Goal: Check status: Check status

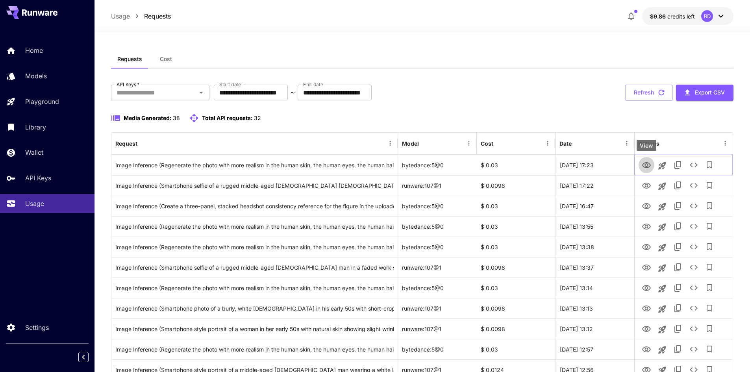
click at [650, 164] on icon "View" at bounding box center [645, 165] width 9 height 9
click at [643, 163] on icon "View" at bounding box center [646, 165] width 9 height 6
click at [646, 186] on icon "View" at bounding box center [646, 186] width 9 height 6
click at [696, 161] on icon "See details" at bounding box center [693, 164] width 9 height 9
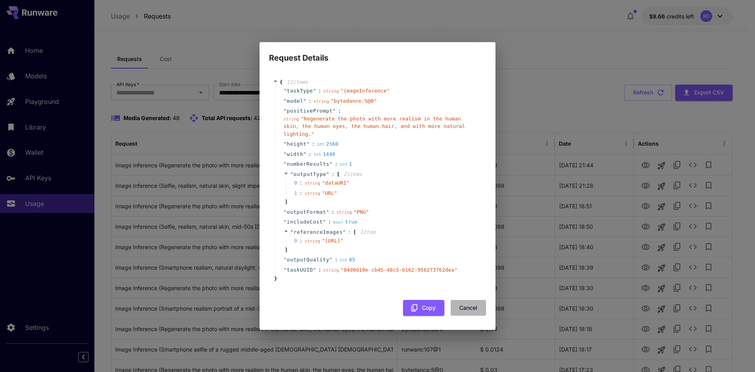
click at [467, 310] on button "Cancel" at bounding box center [468, 308] width 35 height 16
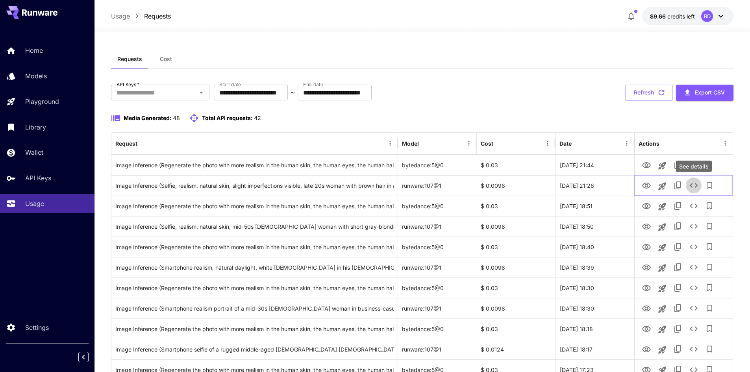
click at [695, 186] on icon "See details" at bounding box center [693, 185] width 8 height 5
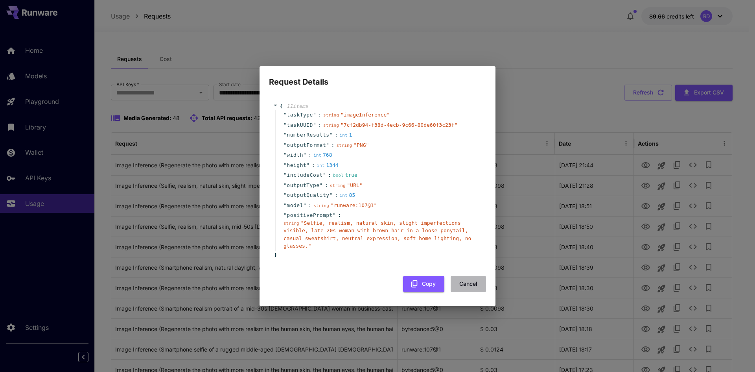
click at [471, 277] on button "Cancel" at bounding box center [468, 284] width 35 height 16
